Goal: Task Accomplishment & Management: Manage account settings

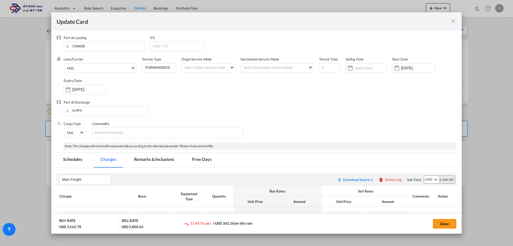
scroll to position [229, 0]
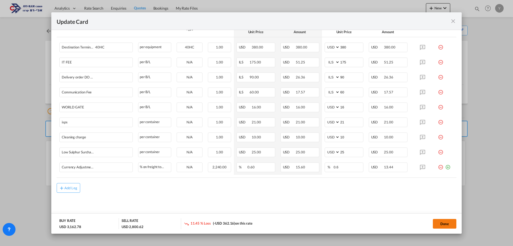
click at [447, 221] on button "Done" at bounding box center [445, 224] width 24 height 10
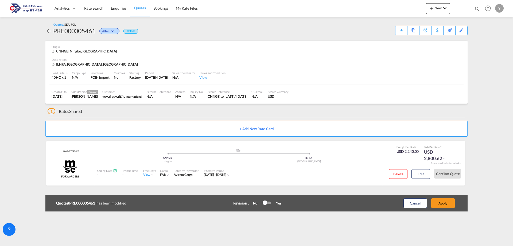
click at [140, 7] on span "Quotes" at bounding box center [140, 8] width 12 height 5
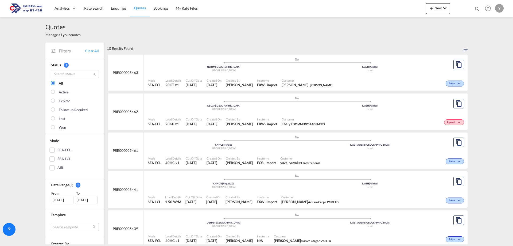
click at [338, 76] on div "Active" at bounding box center [400, 82] width 131 height 13
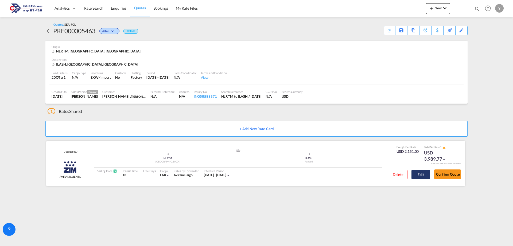
click at [417, 172] on button "Edit" at bounding box center [421, 175] width 19 height 10
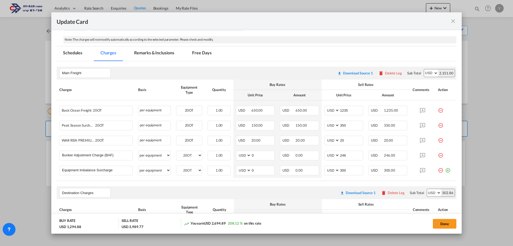
scroll to position [107, 0]
click at [451, 20] on md-icon "icon-close fg-AAA8AD m-0 pointer" at bounding box center [453, 21] width 6 height 6
